Goal: Task Accomplishment & Management: Use online tool/utility

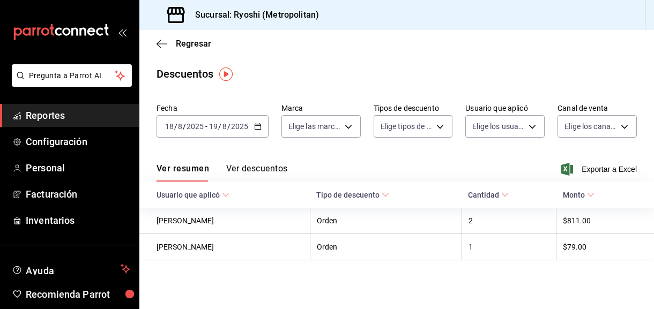
click at [160, 50] on div "Regresar" at bounding box center [396, 43] width 515 height 27
click at [160, 45] on icon "button" at bounding box center [162, 44] width 11 height 10
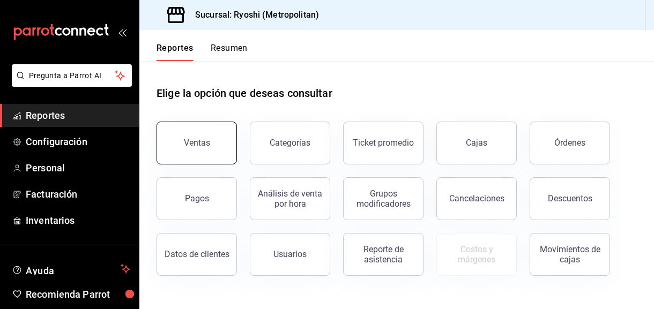
click at [199, 151] on button "Ventas" at bounding box center [197, 143] width 80 height 43
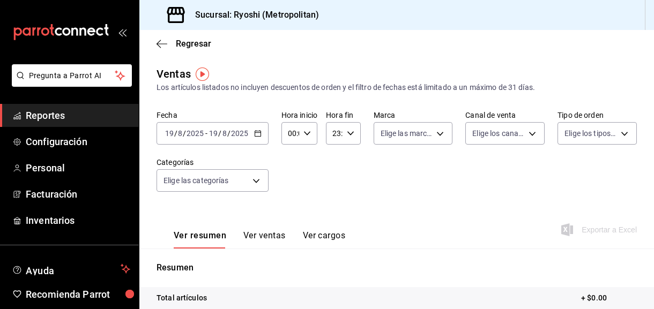
click at [257, 133] on icon "button" at bounding box center [258, 134] width 8 height 8
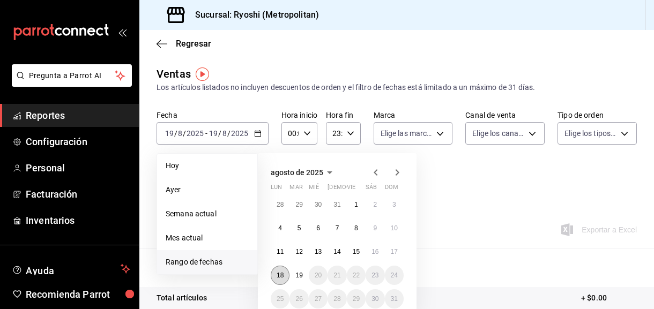
click at [279, 278] on abbr "18" at bounding box center [280, 276] width 7 height 8
click at [300, 273] on abbr "19" at bounding box center [299, 276] width 7 height 8
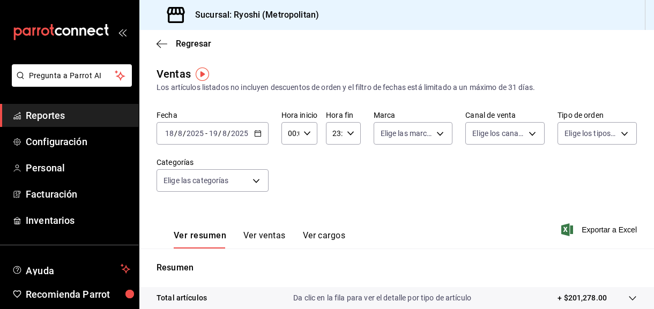
click at [306, 134] on \(Stroke\) "button" at bounding box center [307, 133] width 6 height 4
click at [289, 191] on span "05" at bounding box center [289, 189] width 1 height 9
type input "05:00"
click at [349, 131] on div at bounding box center [327, 154] width 654 height 309
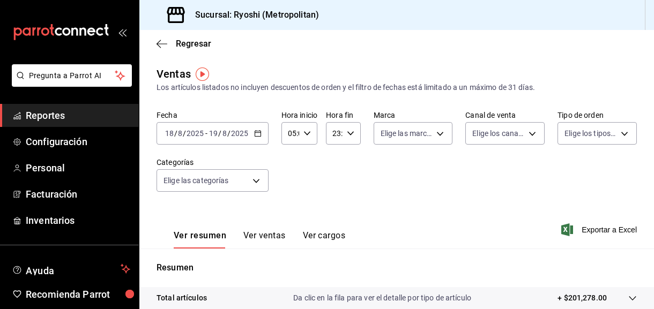
click at [349, 131] on icon "button" at bounding box center [351, 134] width 8 height 8
click at [329, 176] on button "05" at bounding box center [334, 178] width 13 height 21
click at [351, 160] on span "00" at bounding box center [351, 161] width 0 height 9
type input "05:00"
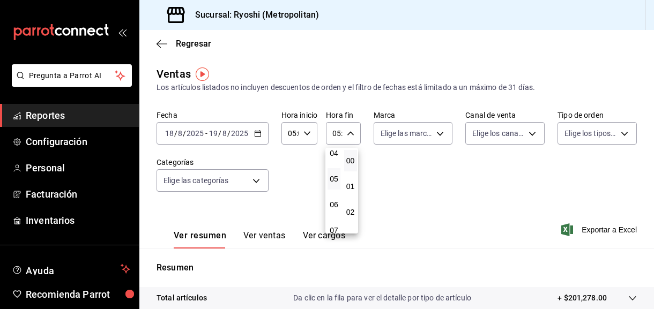
click at [583, 232] on div at bounding box center [327, 154] width 654 height 309
click at [589, 229] on span "Exportar a Excel" at bounding box center [600, 230] width 73 height 13
